Goal: Register for event/course

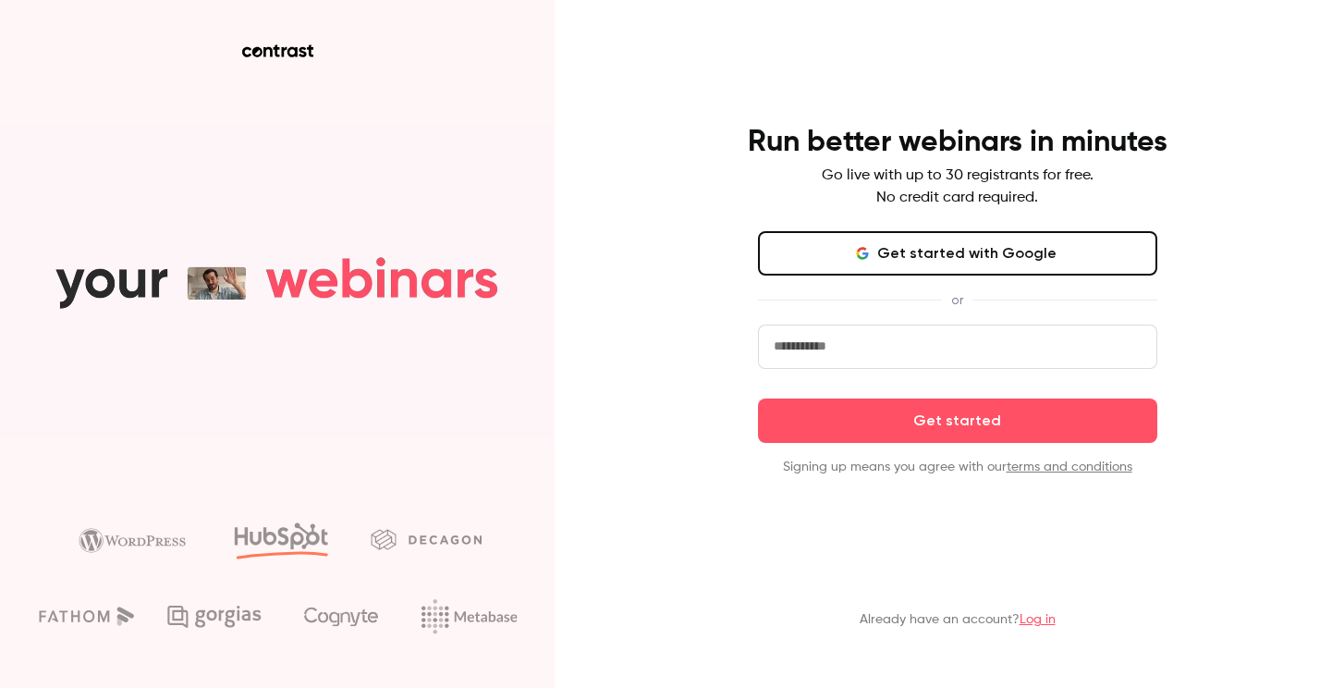
click at [921, 245] on button "Get started with Google" at bounding box center [957, 253] width 399 height 44
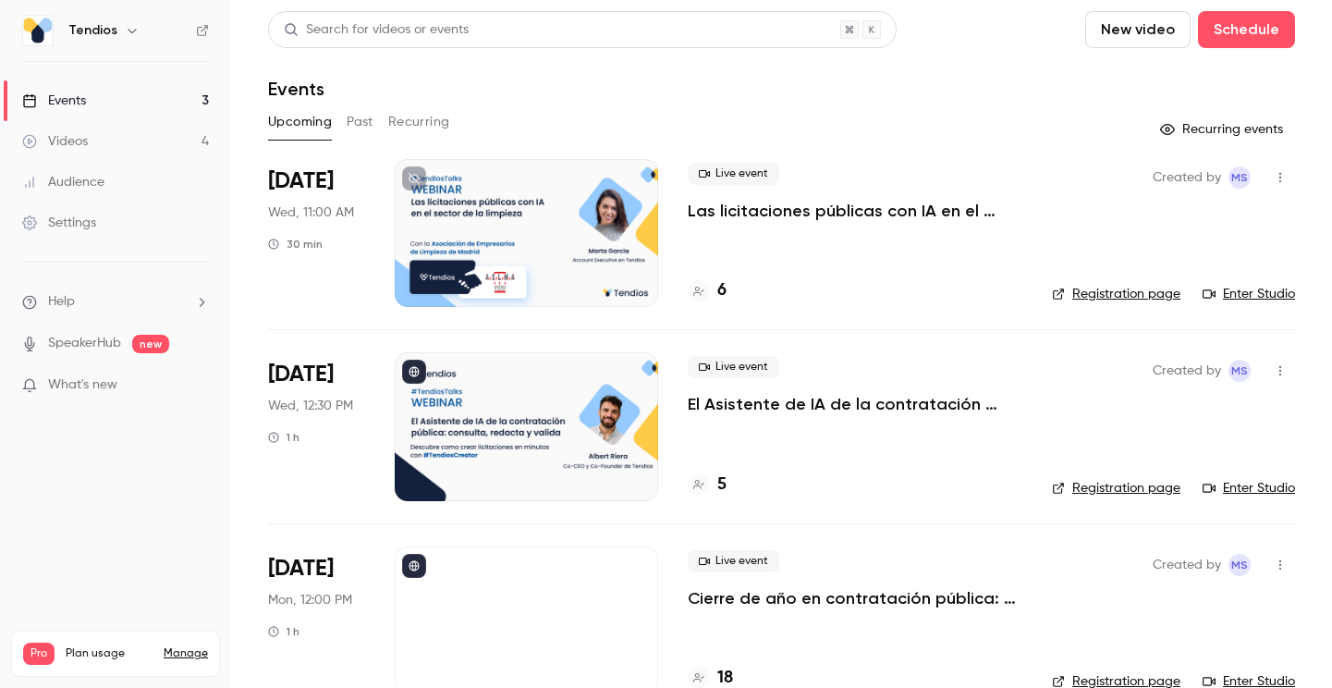
scroll to position [40, 0]
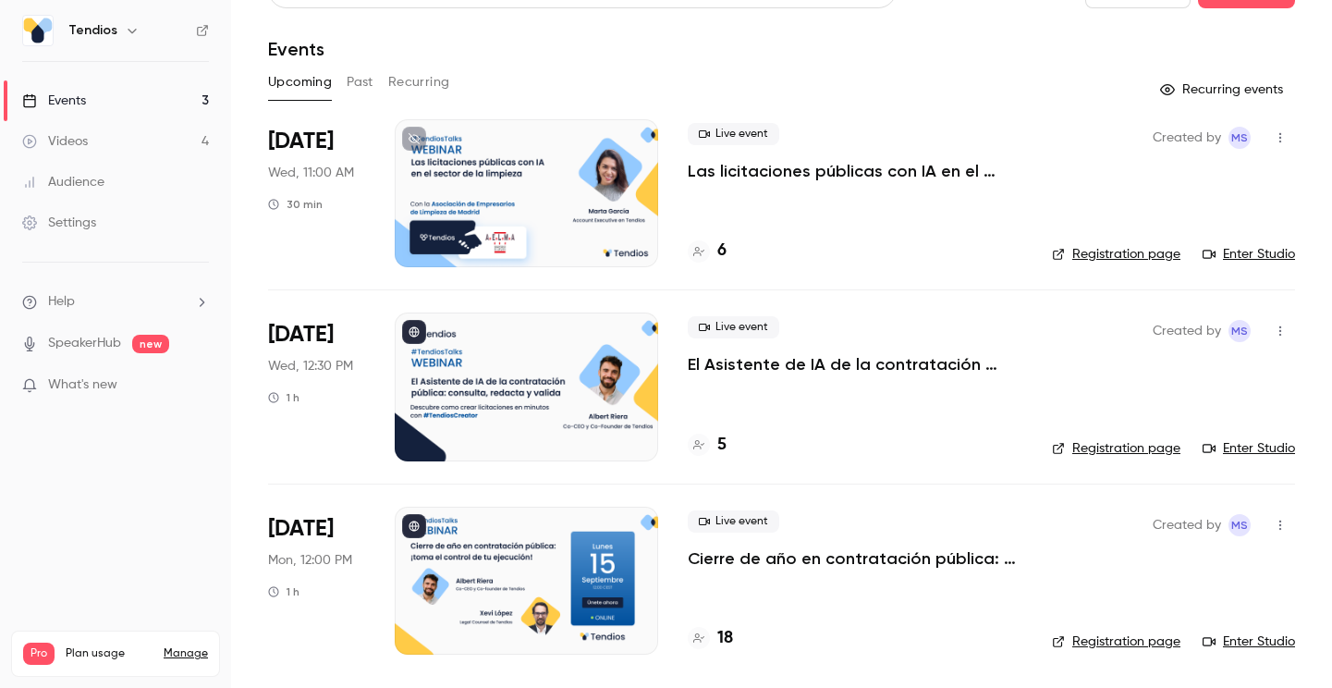
click at [1278, 324] on icon "button" at bounding box center [1280, 330] width 15 height 13
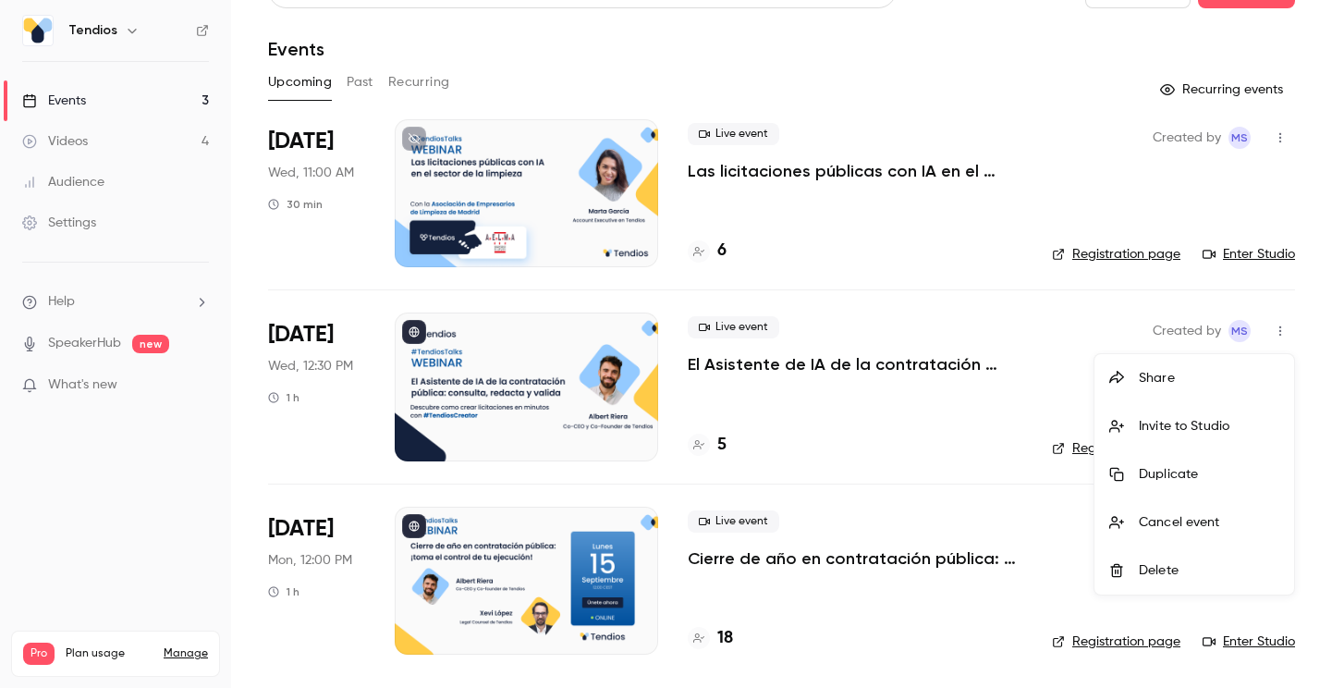
click at [1180, 383] on div "Share" at bounding box center [1209, 378] width 140 height 18
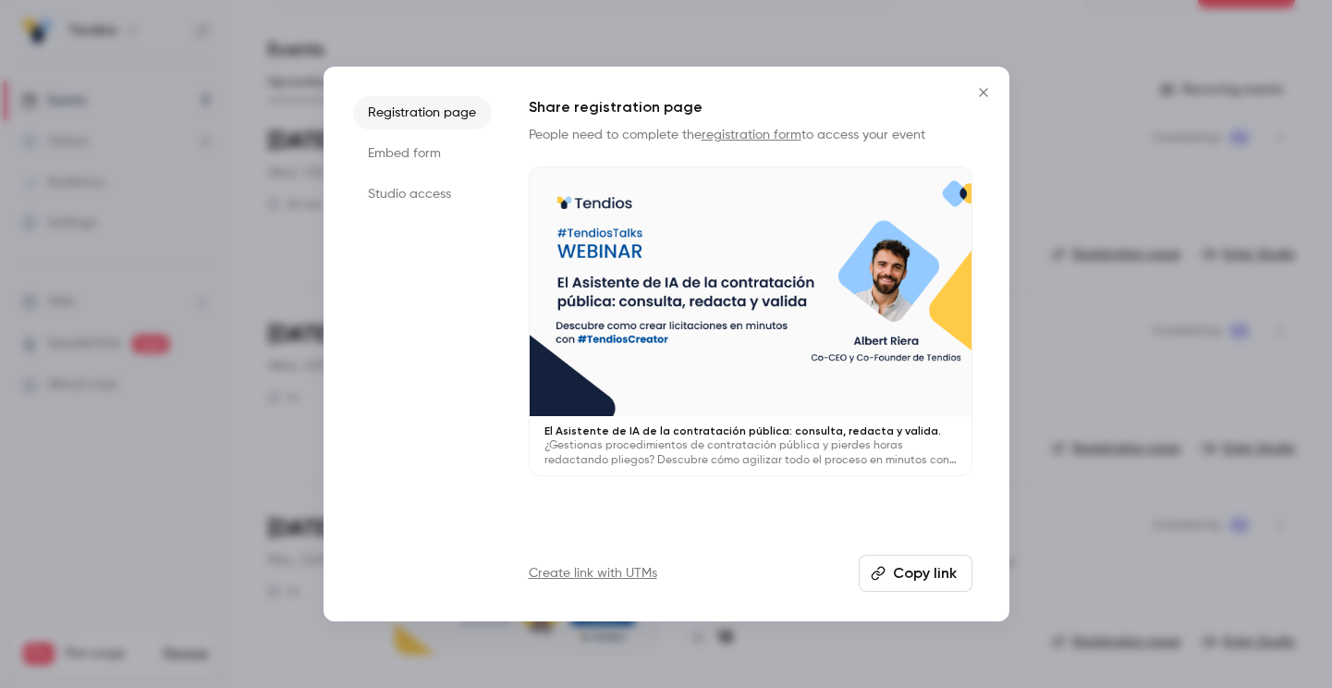
click at [428, 192] on li "Studio access" at bounding box center [422, 193] width 139 height 33
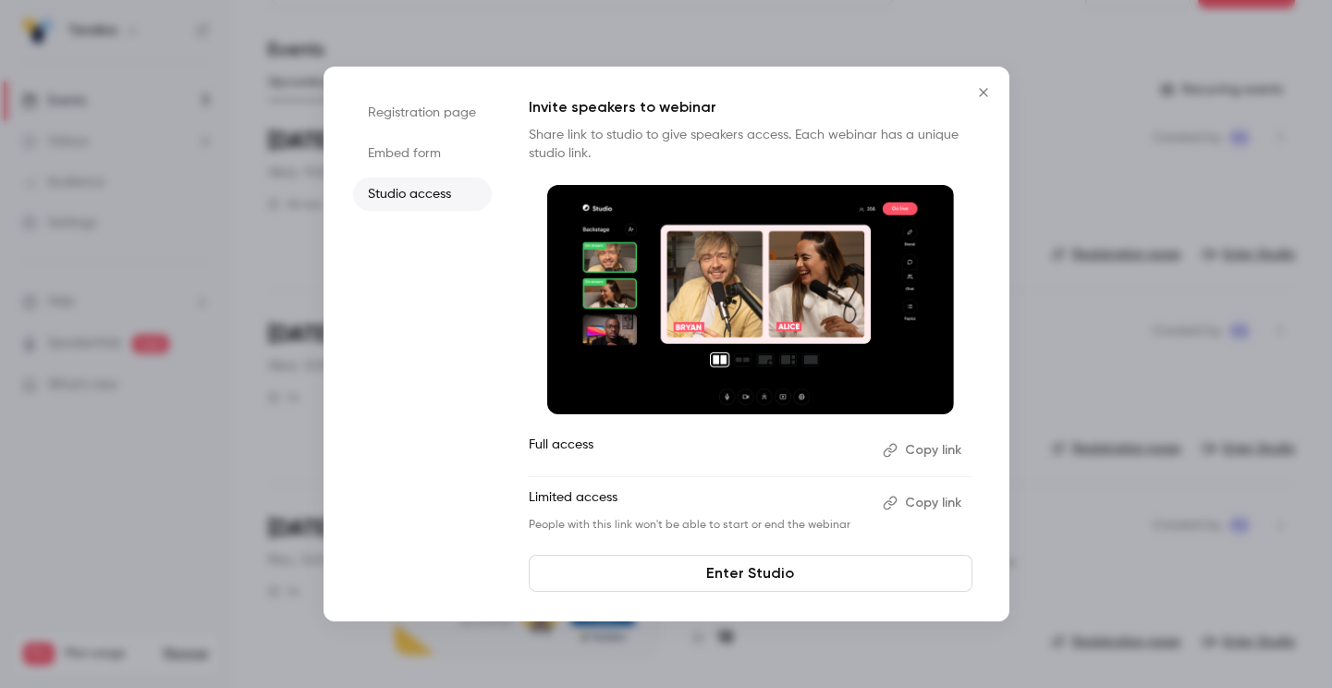
click at [1096, 146] on div at bounding box center [666, 344] width 1332 height 688
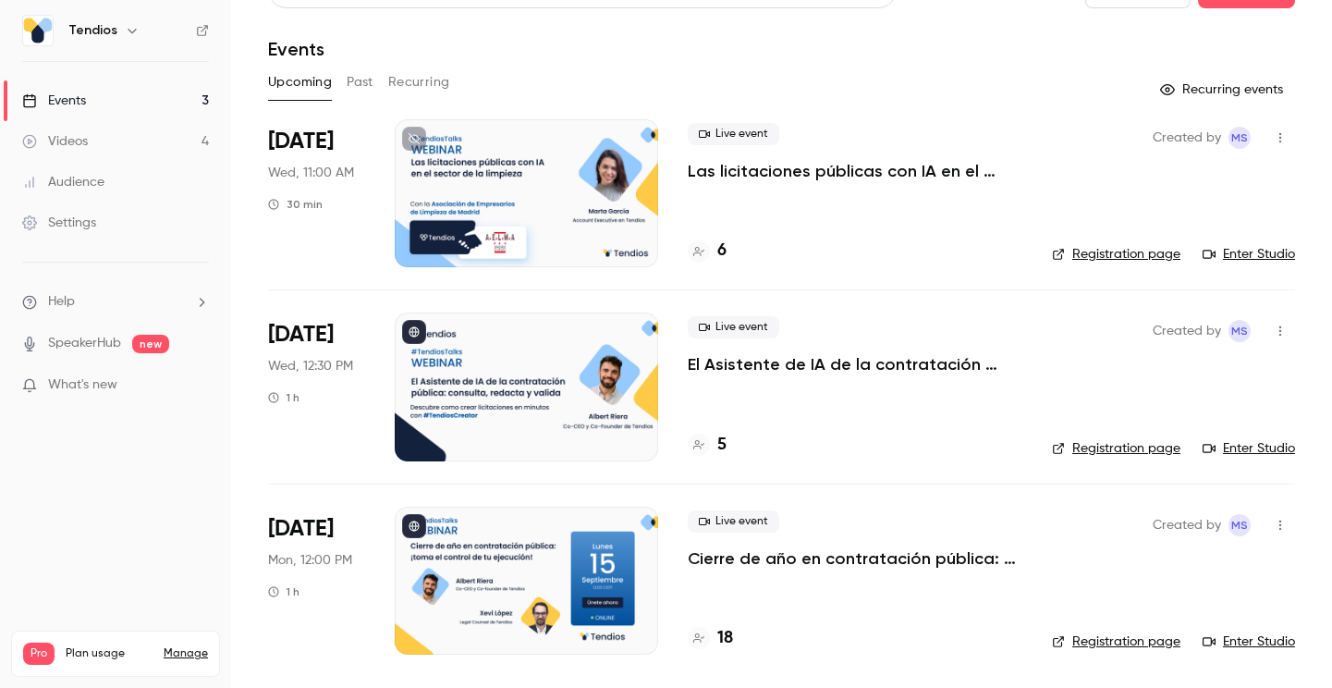
click at [953, 364] on p "El Asistente de IA de la contratación pública: consulta, redacta y valida." at bounding box center [855, 364] width 335 height 22
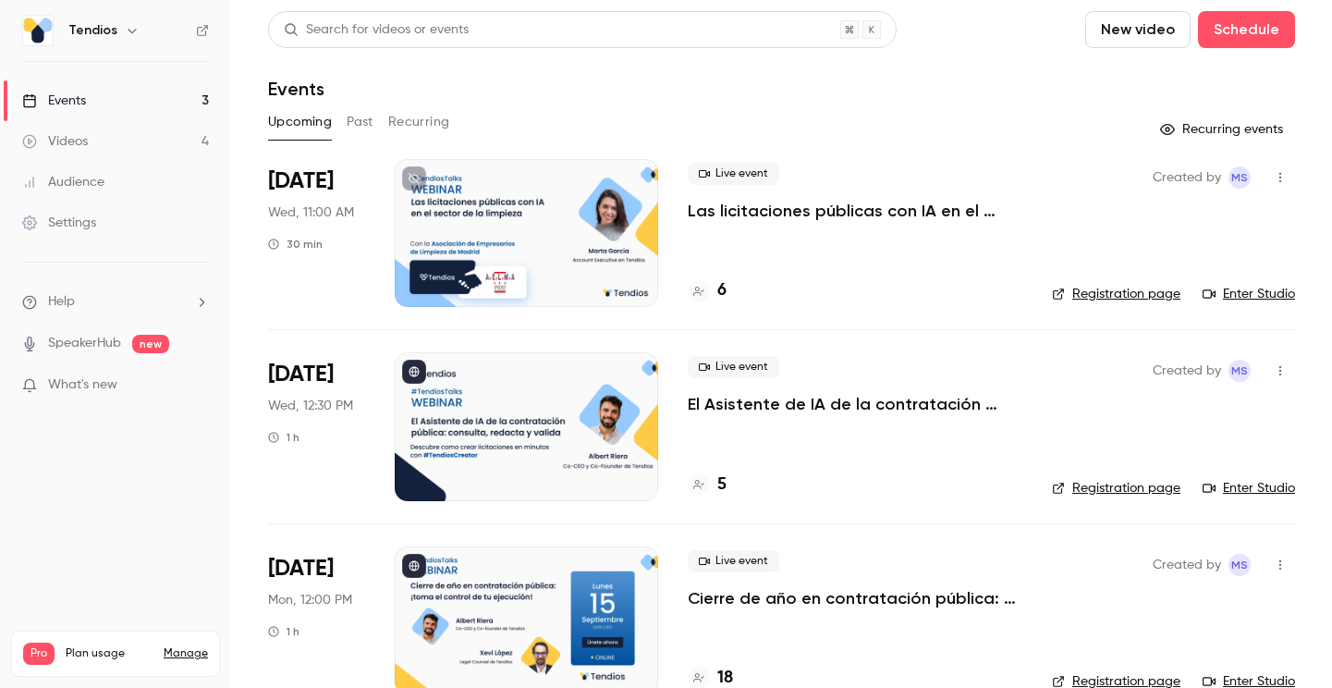
click at [1104, 485] on link "Registration page" at bounding box center [1116, 488] width 128 height 18
